Goal: Check status: Check status

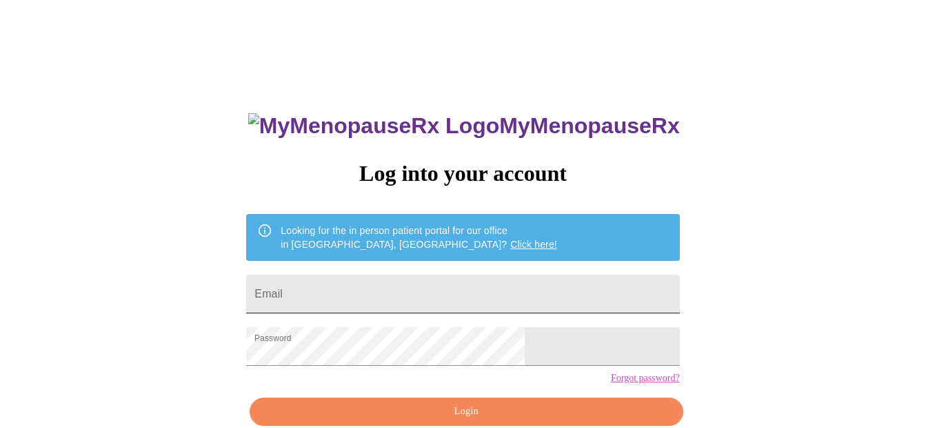
click at [448, 281] on input "Email" at bounding box center [462, 294] width 433 height 39
type input "[EMAIL_ADDRESS][DOMAIN_NAME]"
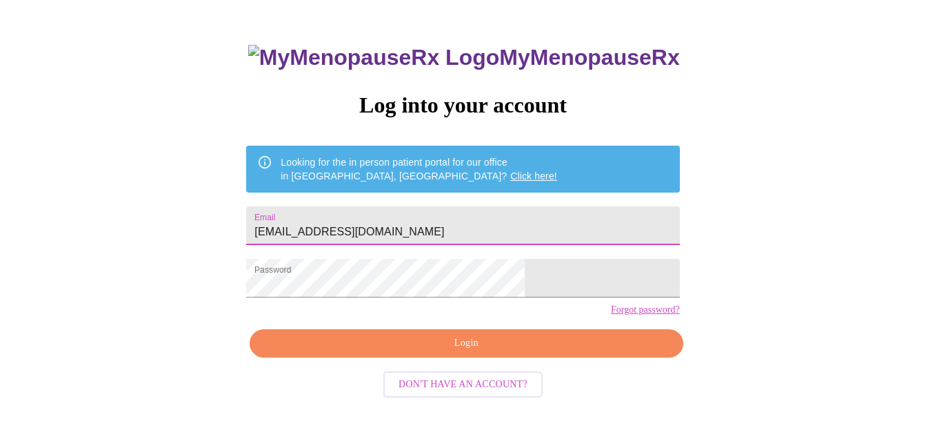
scroll to position [69, 0]
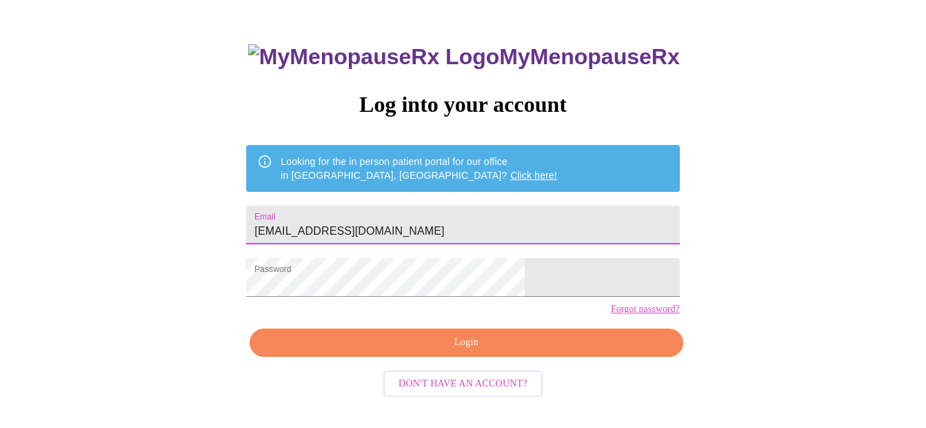
click at [455, 357] on button "Login" at bounding box center [466, 342] width 433 height 28
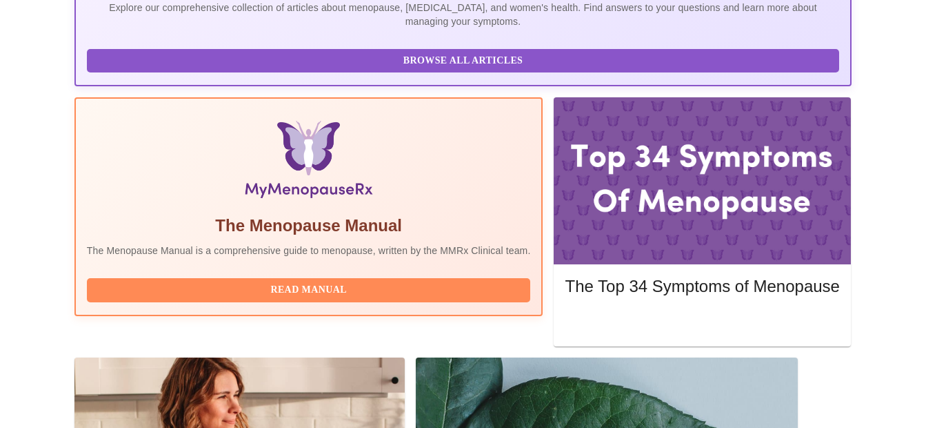
scroll to position [368, 0]
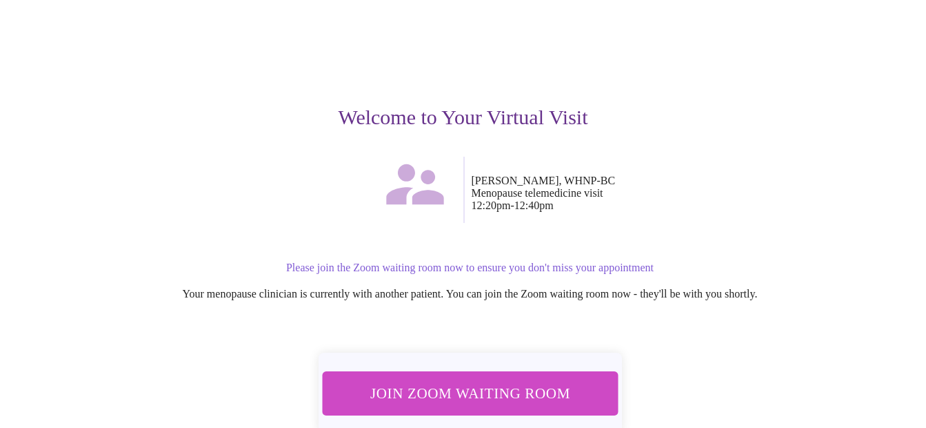
scroll to position [110, 0]
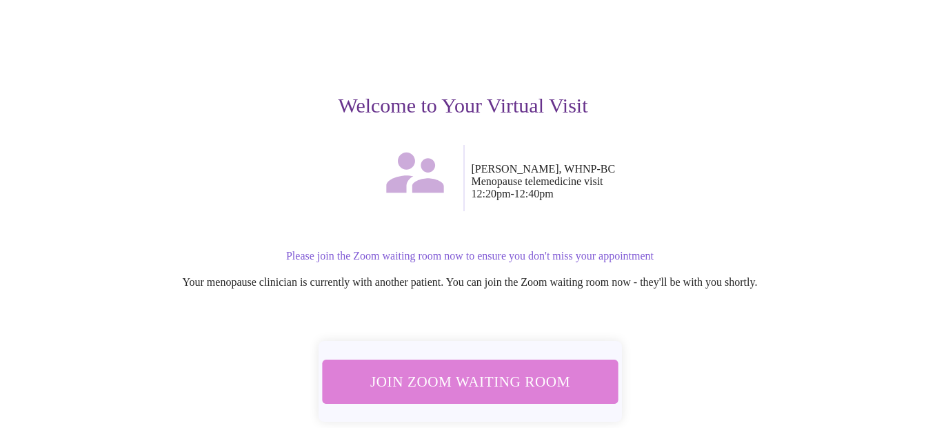
click at [484, 368] on span "Join Zoom Waiting Room" at bounding box center [470, 381] width 261 height 26
